Goal: Task Accomplishment & Management: Use online tool/utility

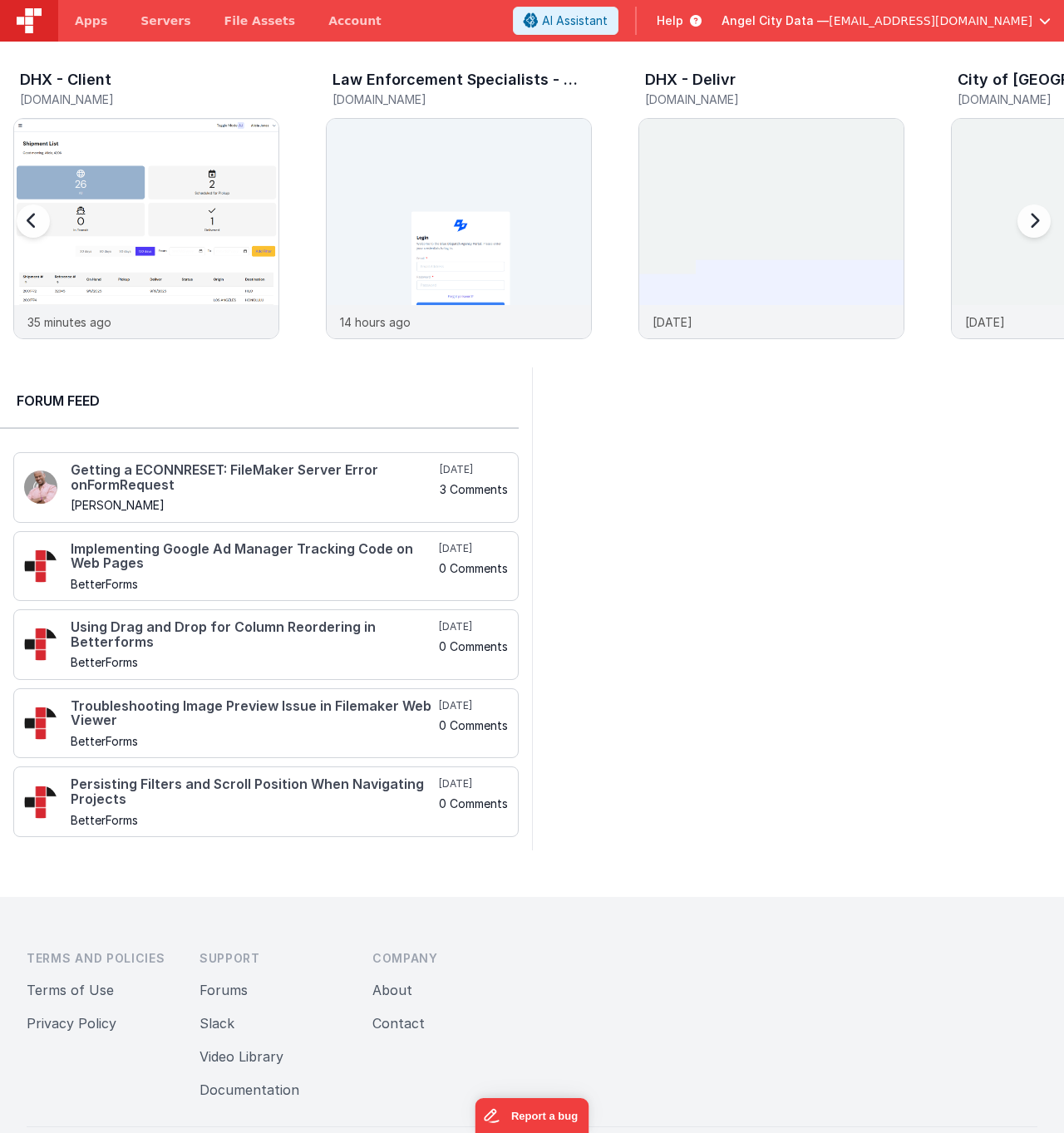
click at [80, 80] on h3 "DHX - Client" at bounding box center [65, 80] width 92 height 16
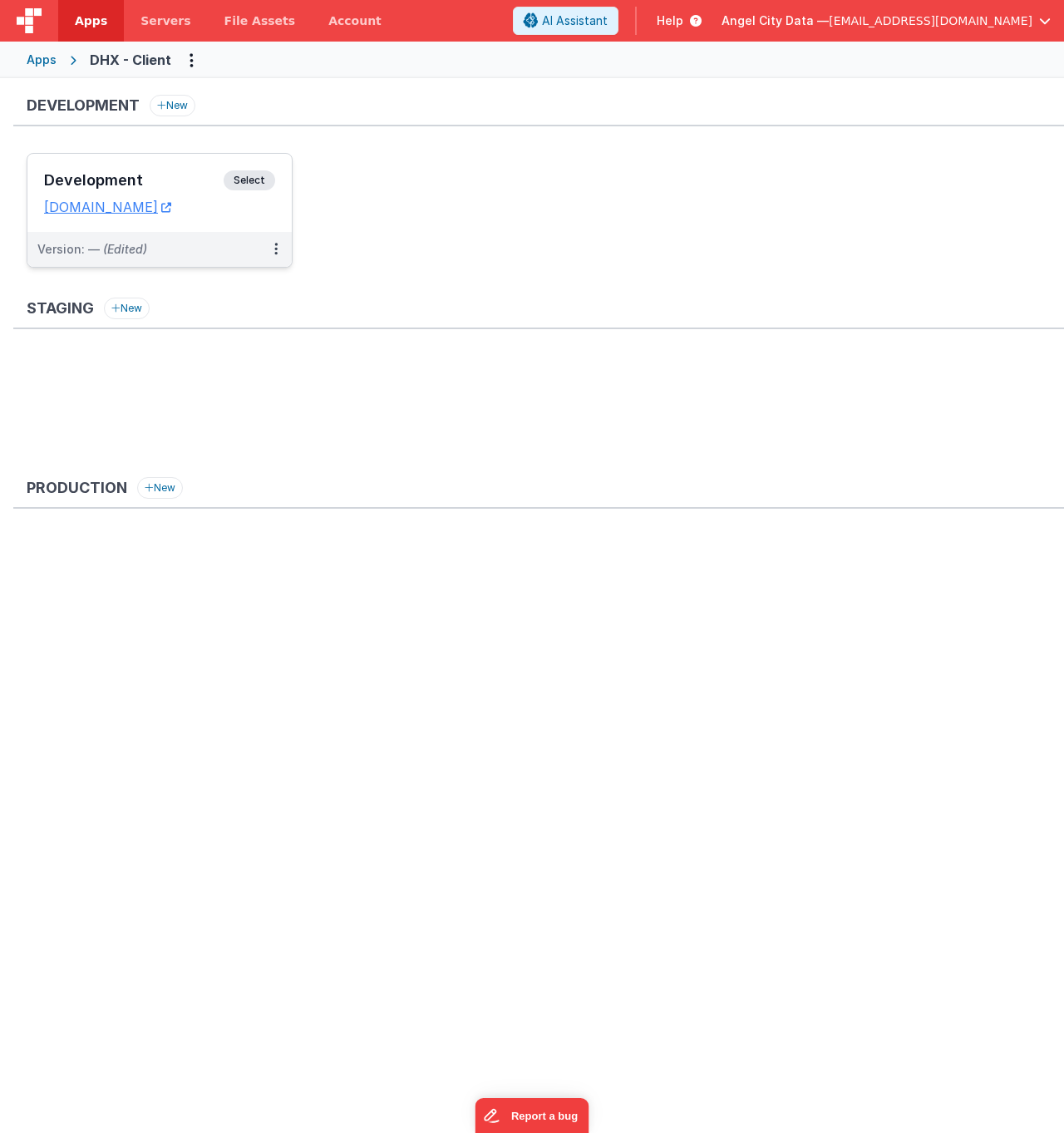
click at [139, 176] on h3 "Development" at bounding box center [134, 180] width 179 height 16
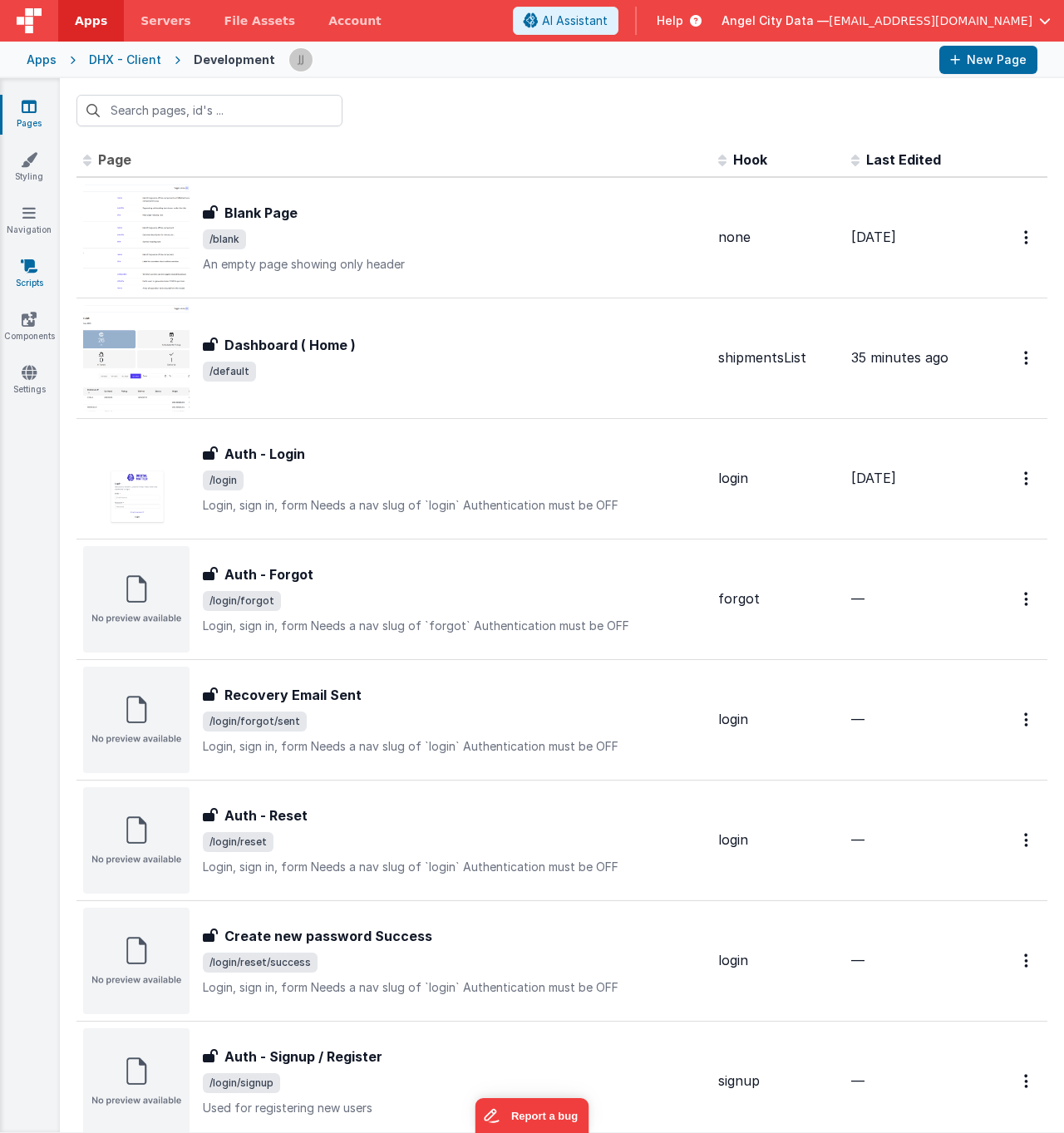
click at [28, 262] on icon at bounding box center [29, 266] width 16 height 16
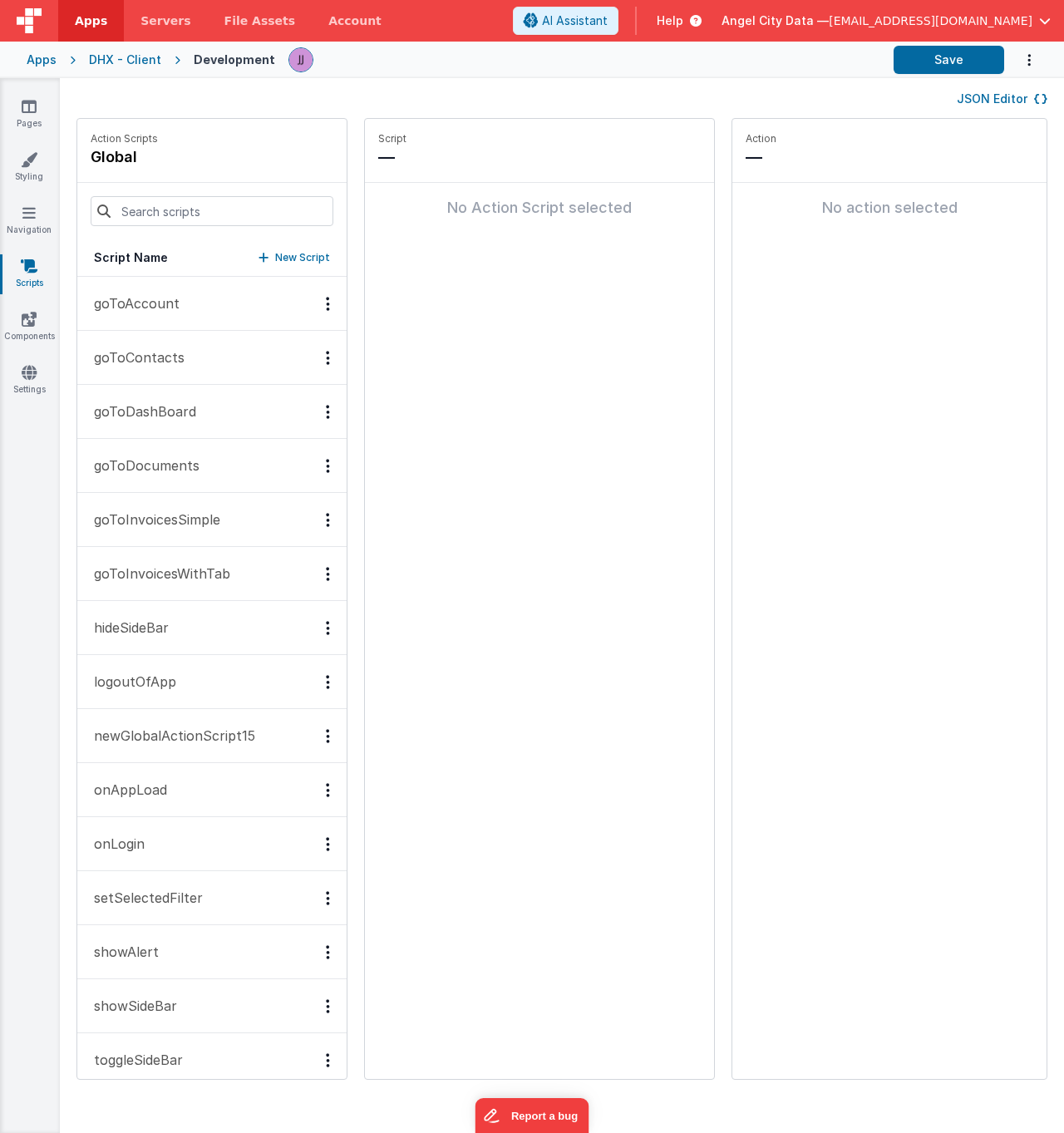
scroll to position [75, 0]
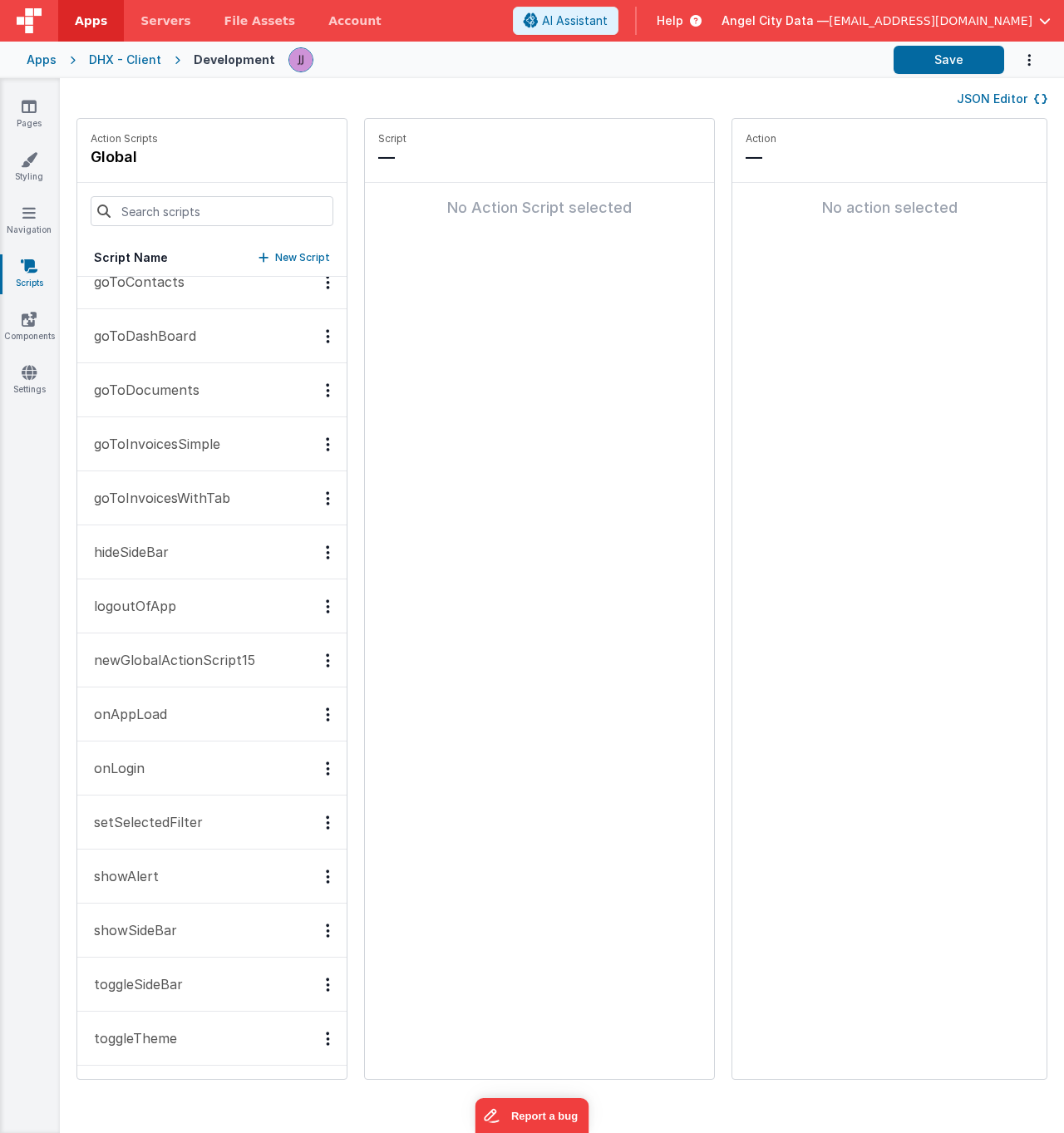
click at [40, 59] on div "Apps" at bounding box center [41, 60] width 30 height 16
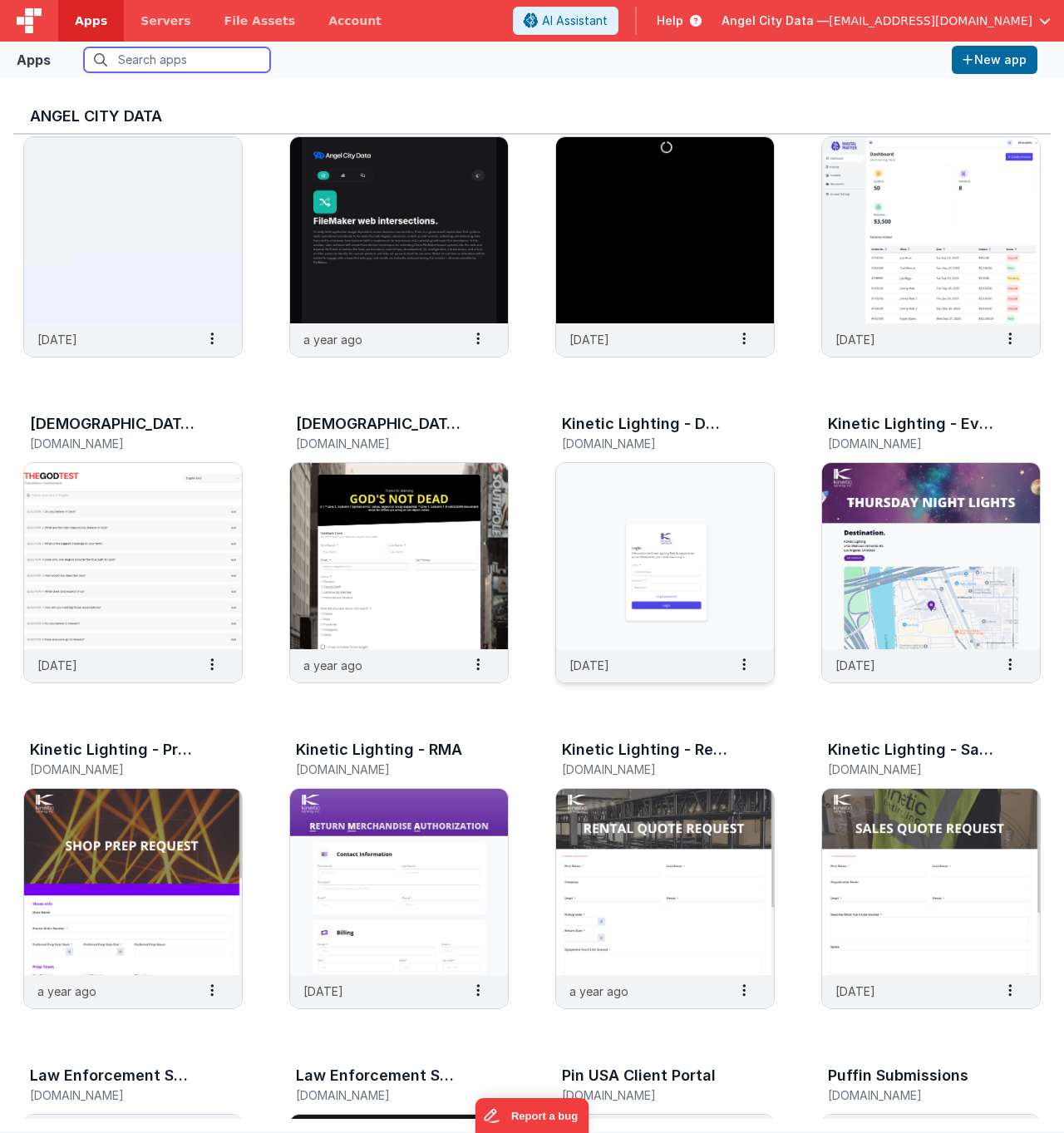
scroll to position [983, 0]
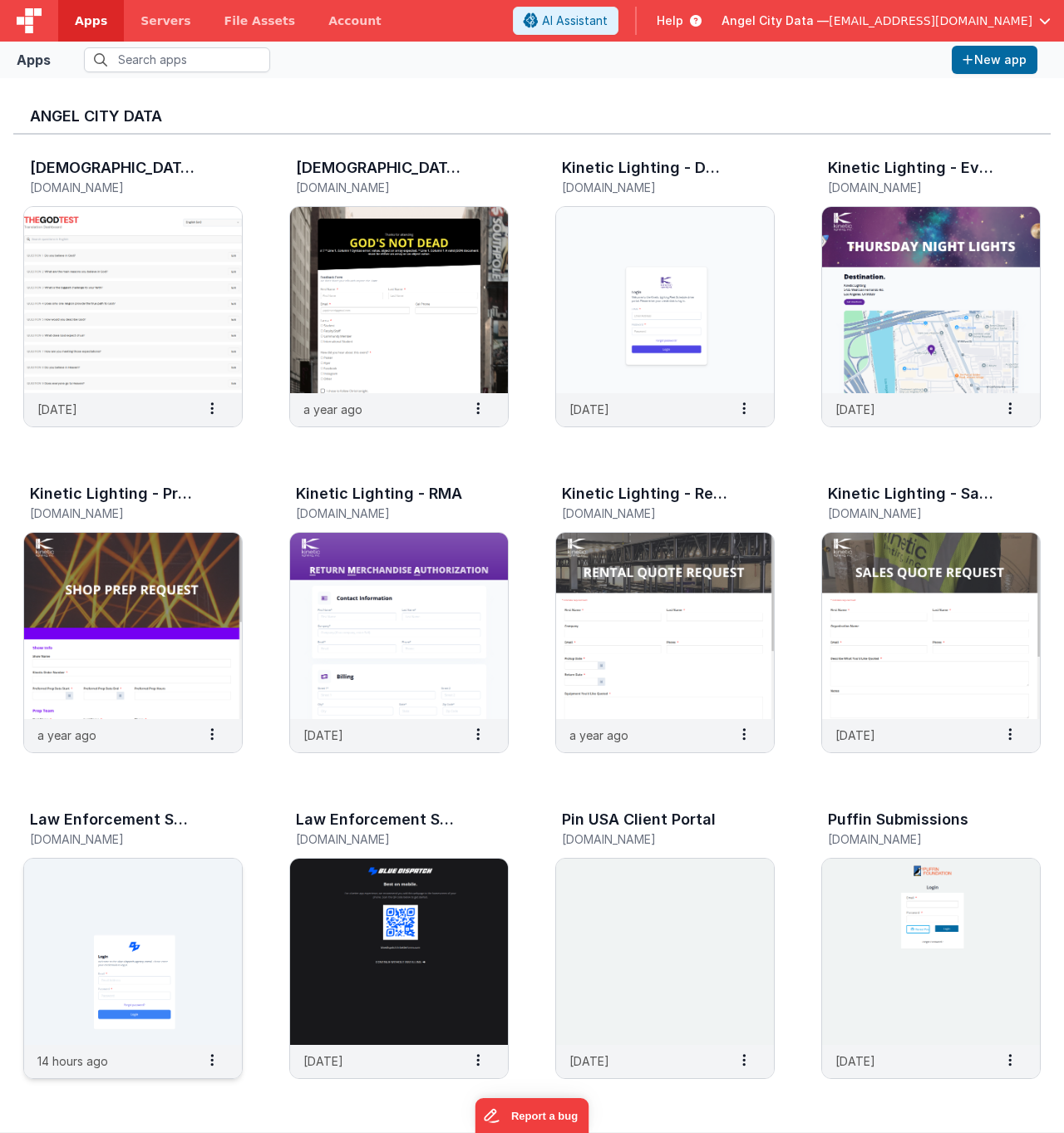
click at [116, 812] on h3 "Law Enforcement Specialists - Agency Portal" at bounding box center [112, 819] width 166 height 16
click at [125, 896] on img at bounding box center [133, 952] width 218 height 186
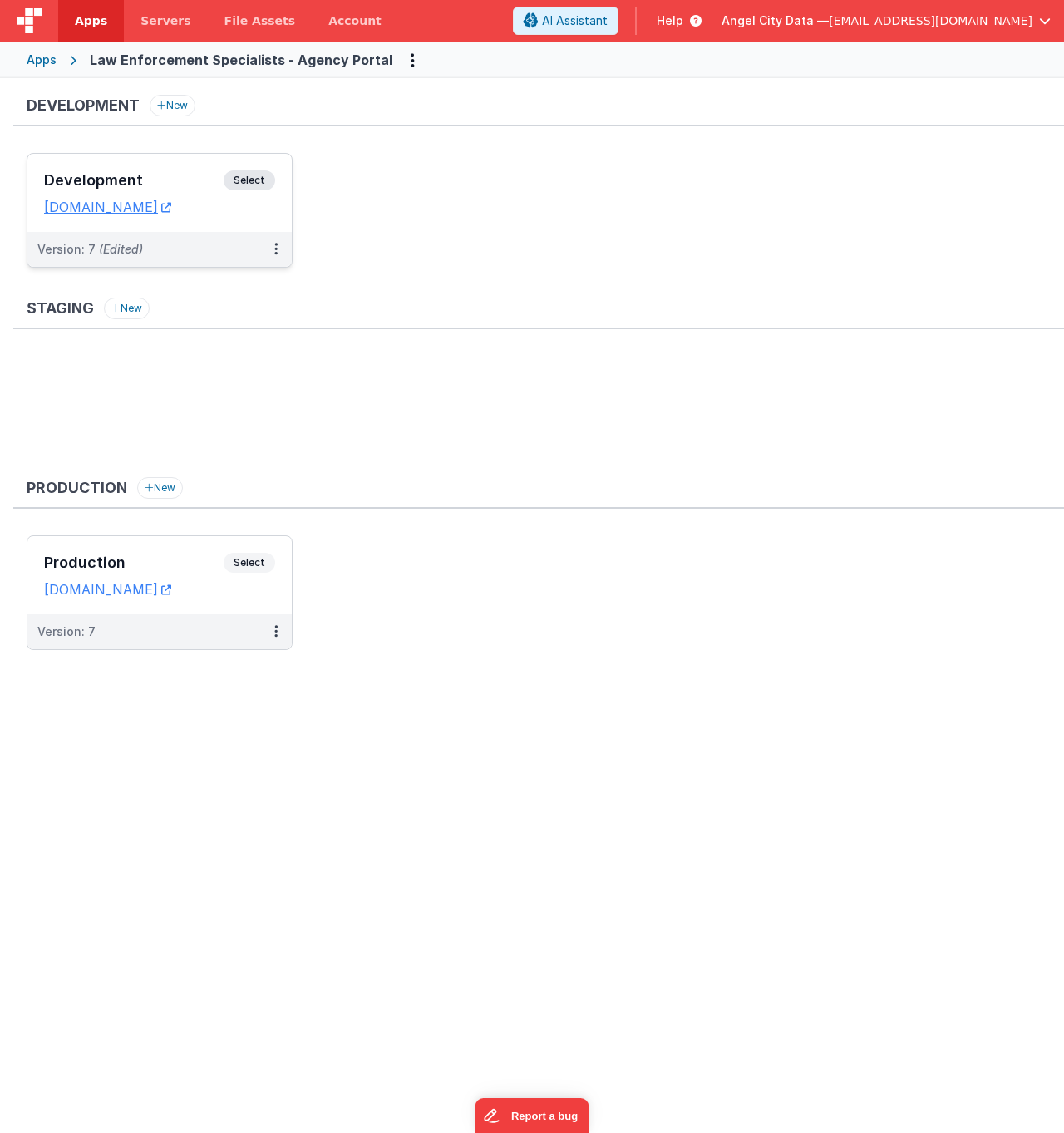
click at [169, 193] on div "Development Select" at bounding box center [160, 184] width 231 height 28
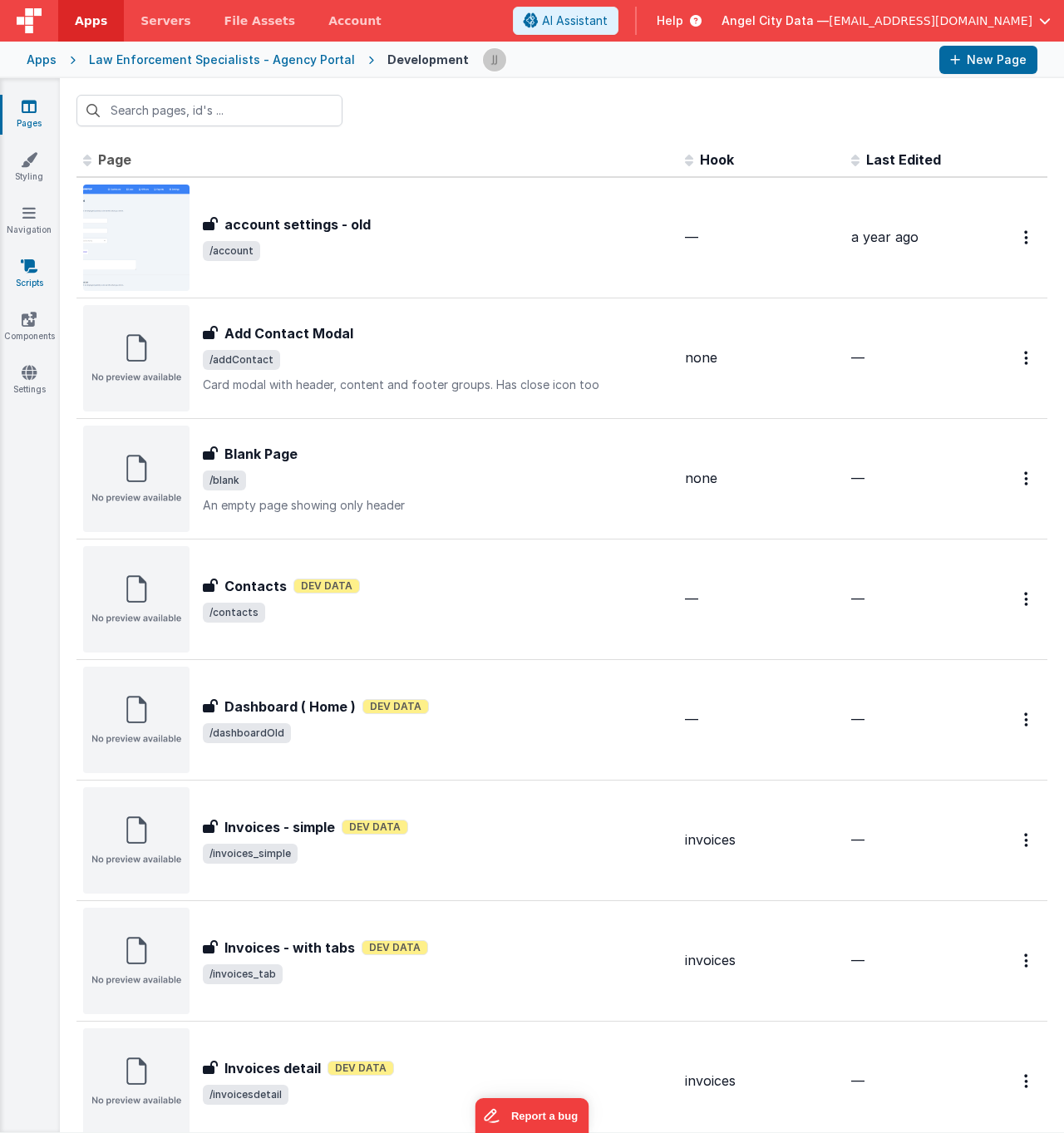
click at [33, 262] on icon at bounding box center [29, 266] width 16 height 16
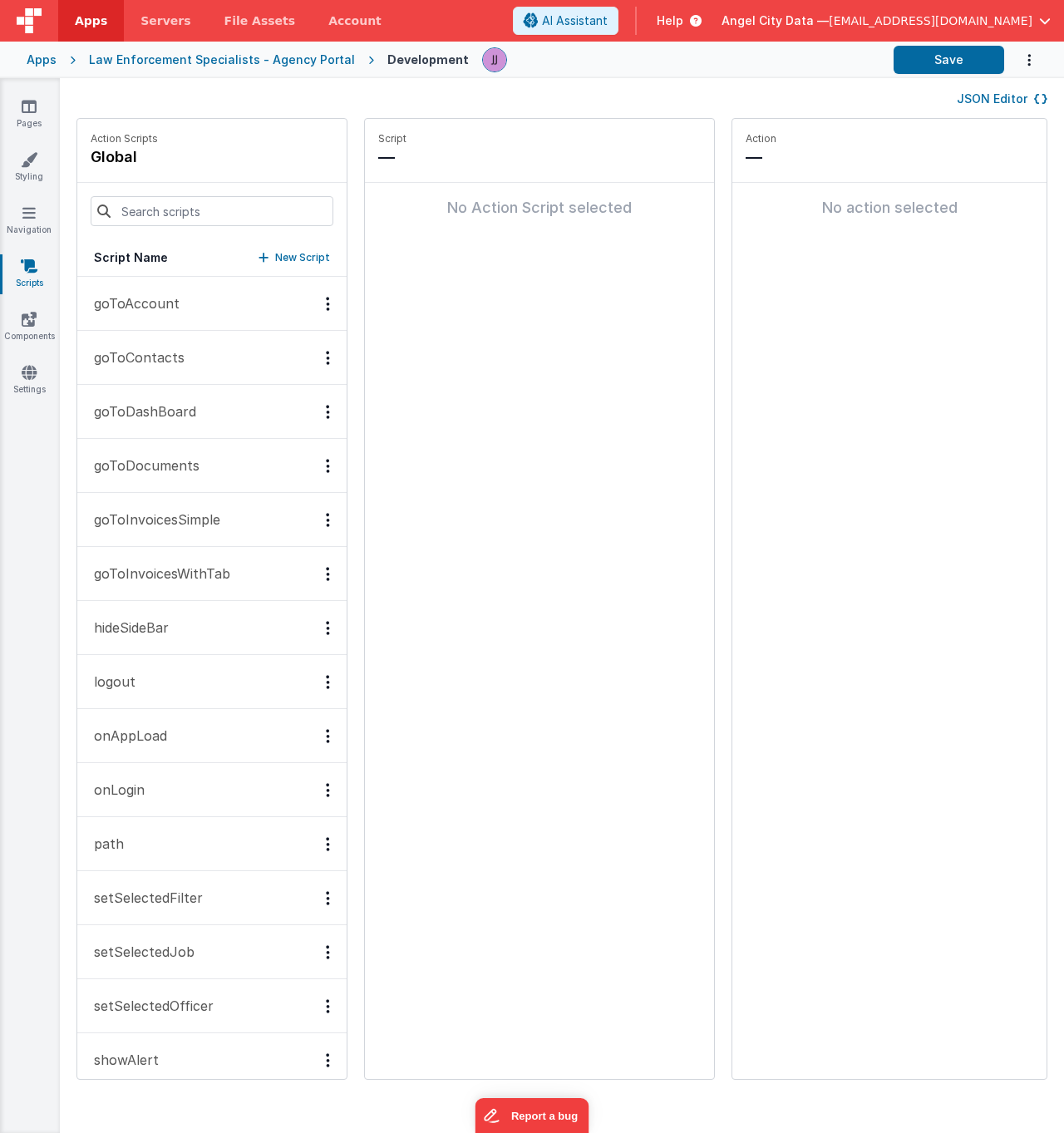
click at [150, 845] on button "path" at bounding box center [211, 845] width 269 height 54
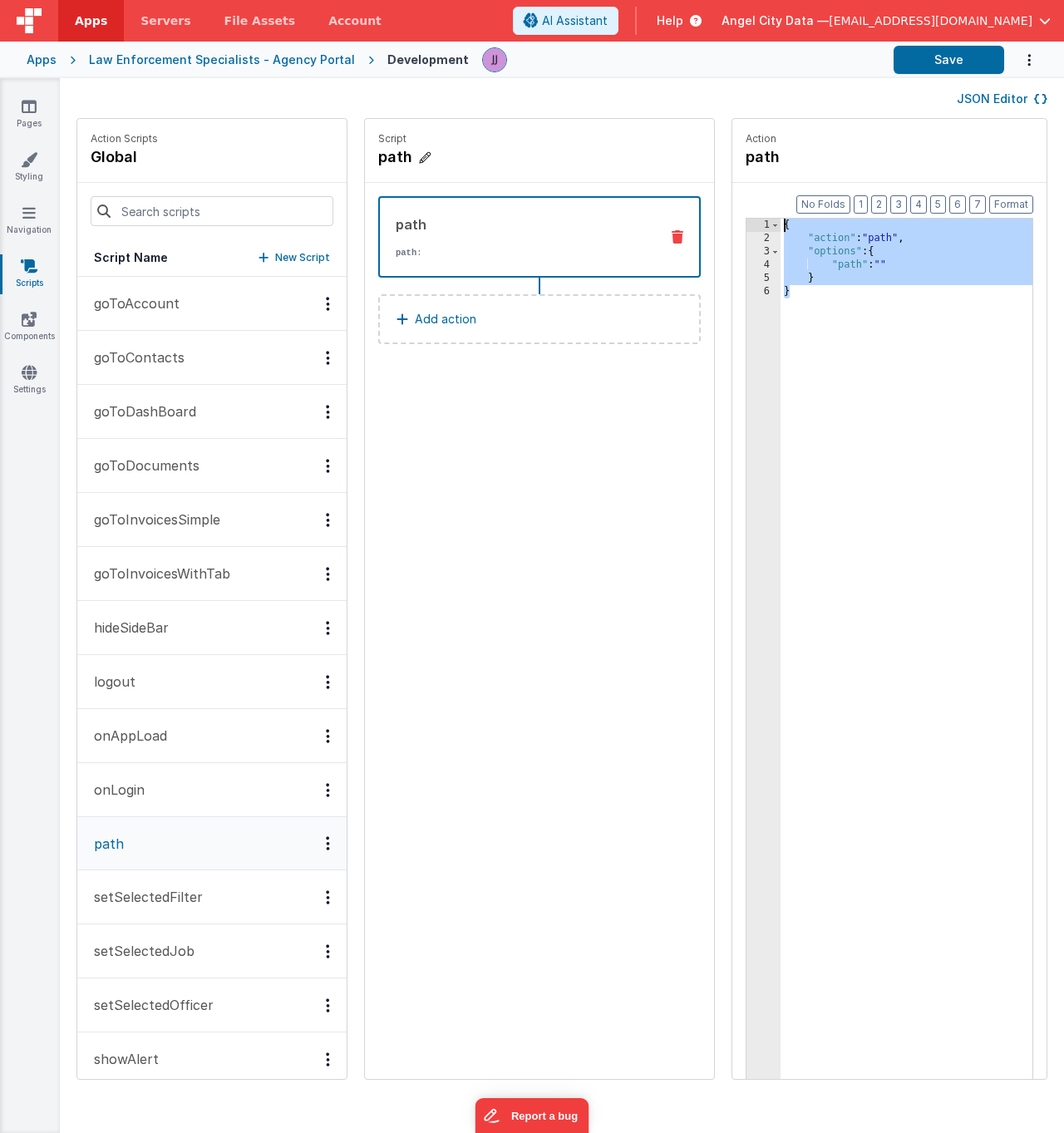
drag, startPoint x: 870, startPoint y: 291, endPoint x: 608, endPoint y: 162, distance: 292.0
click at [608, 162] on div "Action Scripts global Script Name New Script goToAccount goToContacts goToDashB…" at bounding box center [562, 607] width 1004 height 979
click at [29, 121] on link "Pages" at bounding box center [29, 114] width 60 height 34
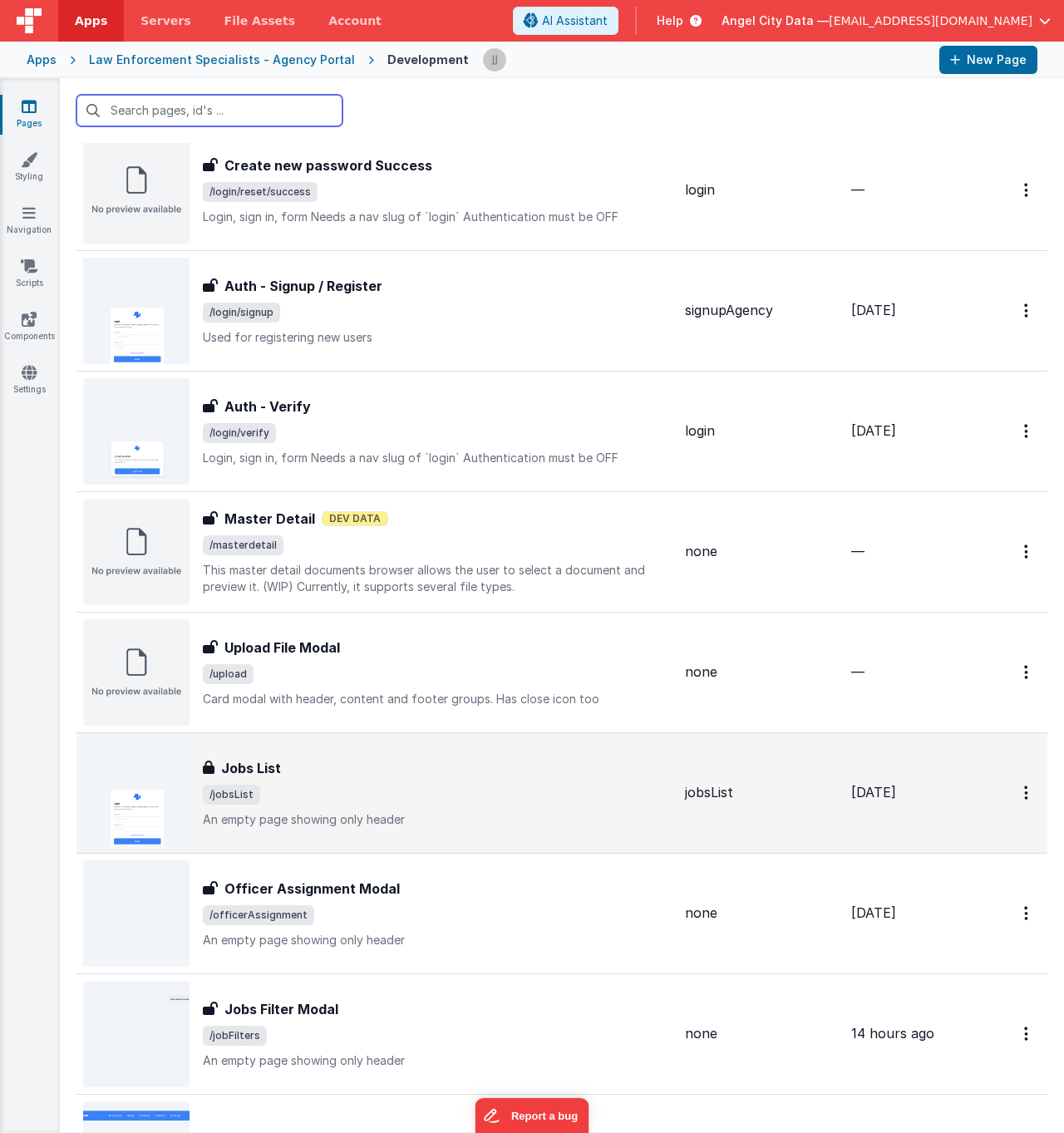
scroll to position [1577, 0]
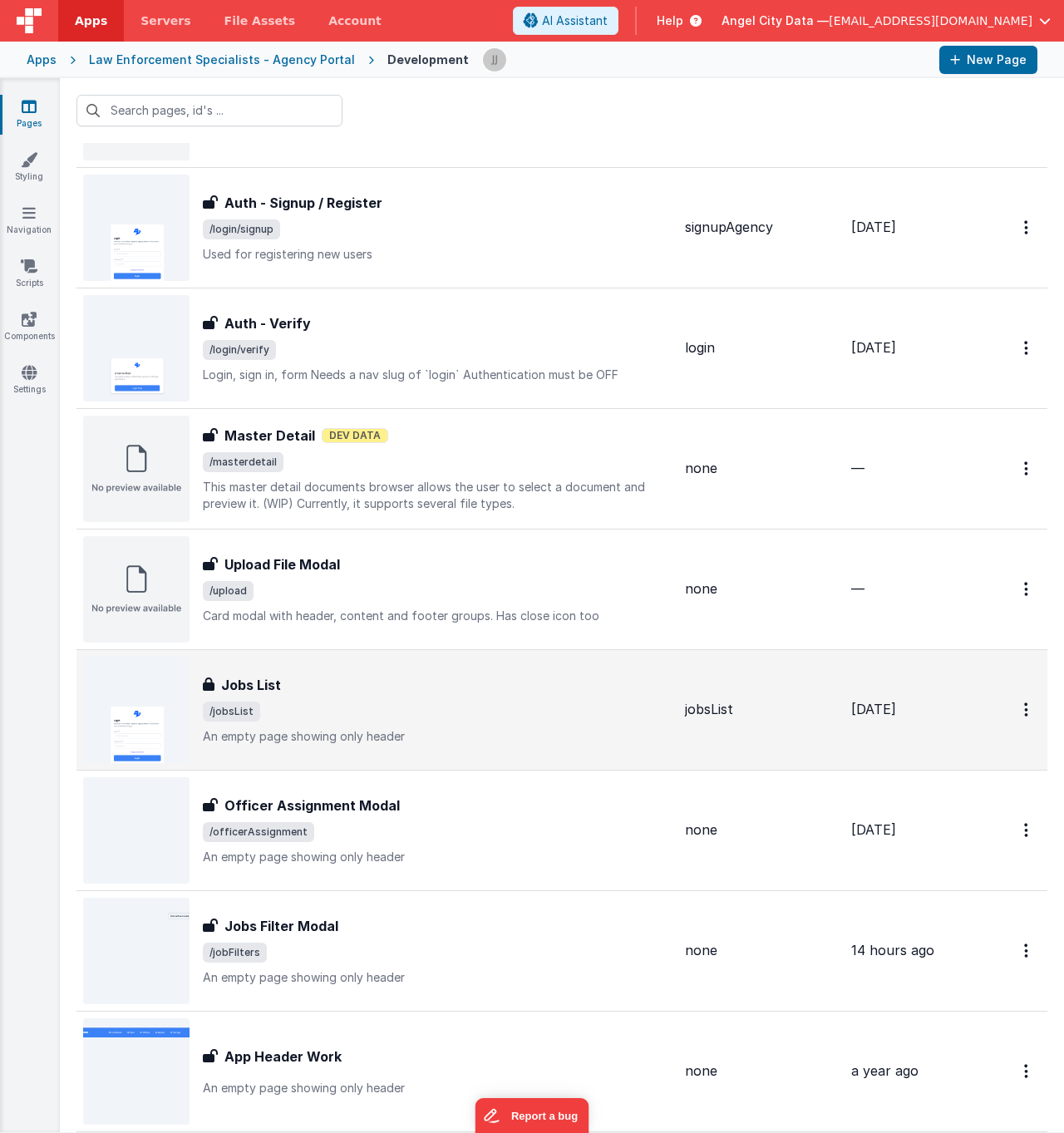
click at [468, 737] on p "An empty page showing only header" at bounding box center [437, 737] width 469 height 16
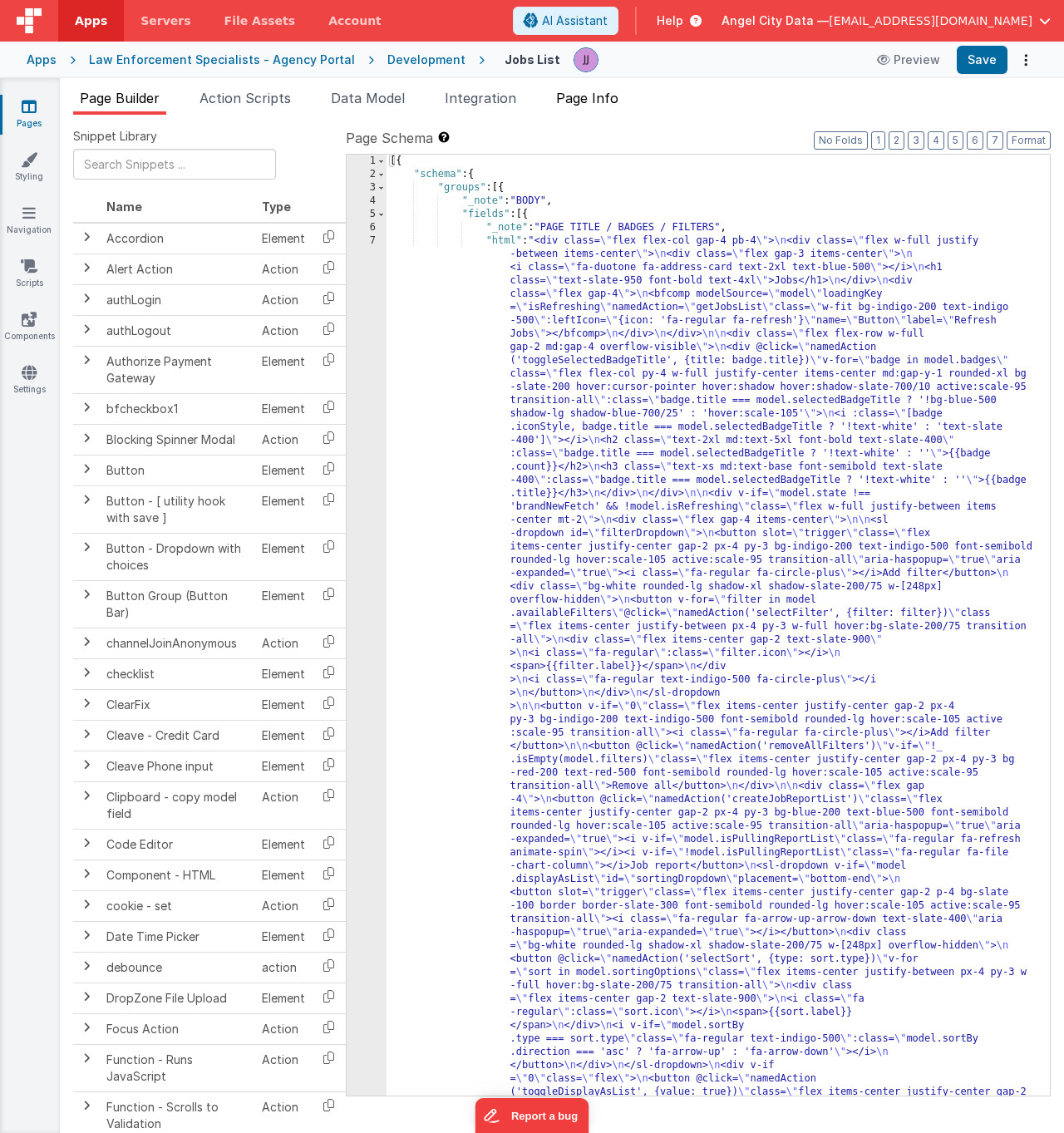
click at [593, 95] on span "Page Info" at bounding box center [587, 98] width 63 height 16
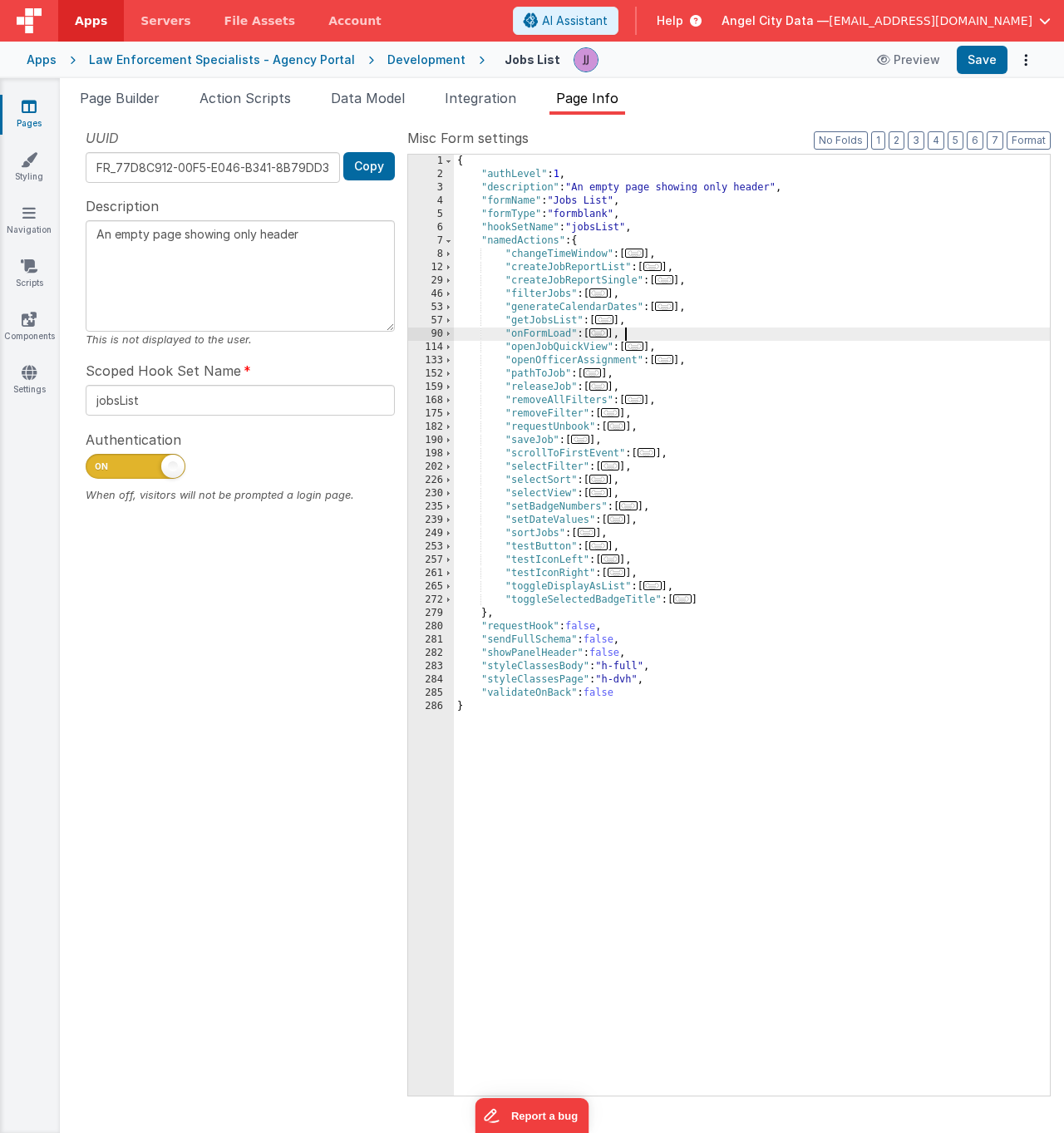
click at [754, 338] on div "{ "authLevel" : 1 , "description" : "An empty page showing only header" , "form…" at bounding box center [752, 639] width 596 height 968
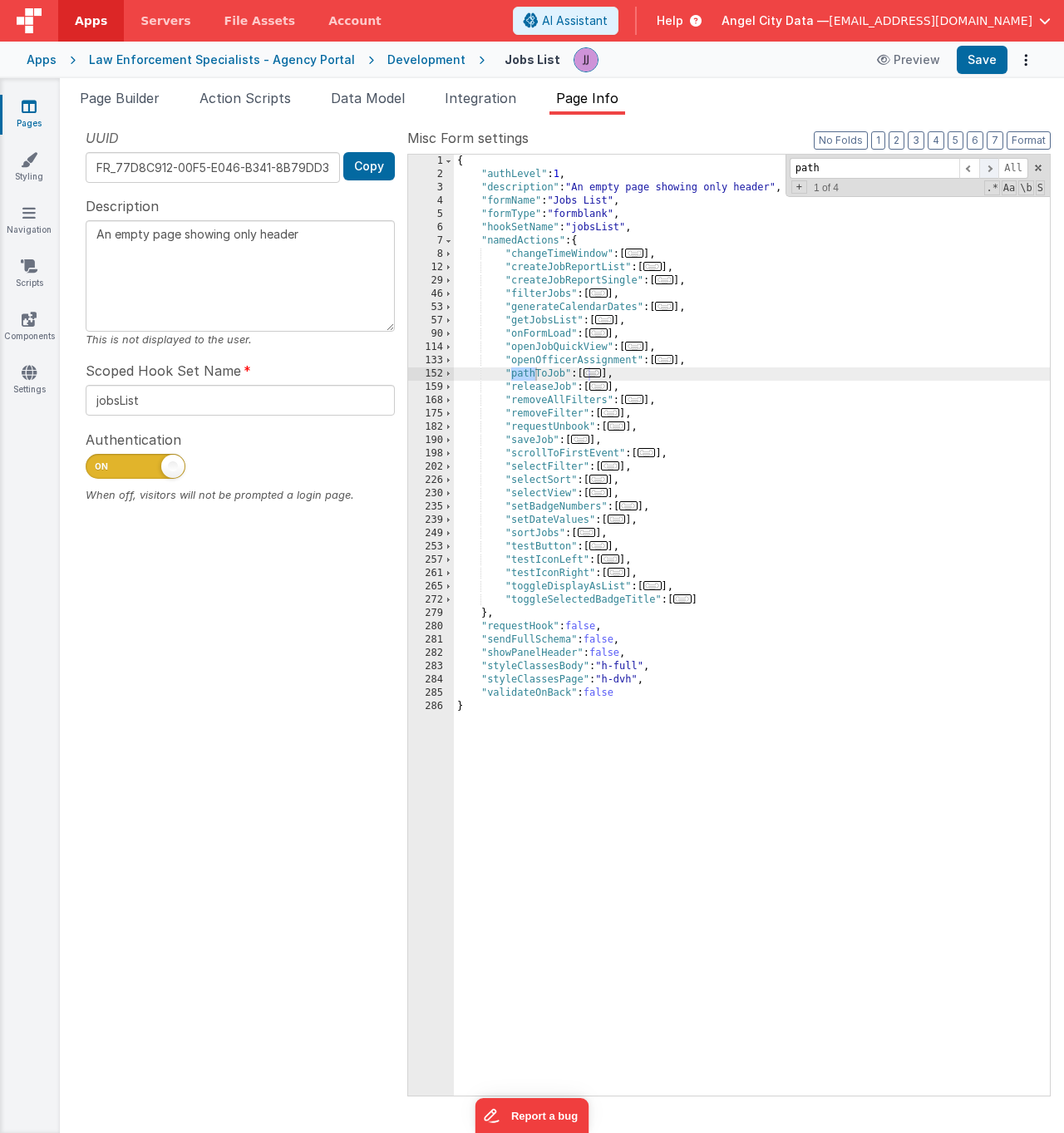
type input "path"
click at [983, 170] on span at bounding box center [990, 168] width 20 height 21
